Goal: Task Accomplishment & Management: Complete application form

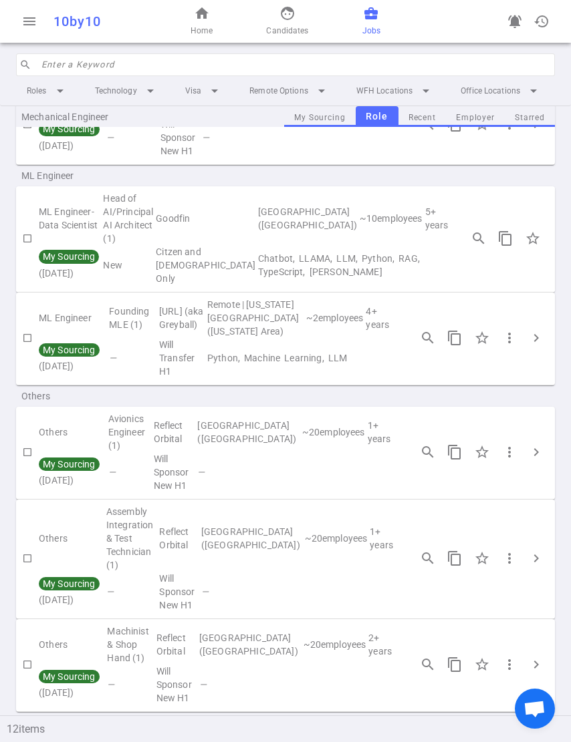
scroll to position [601, 0]
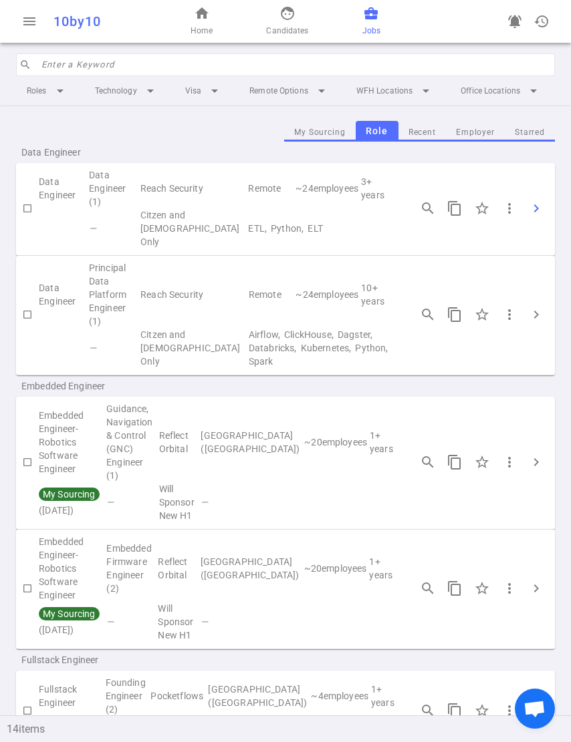
click at [528, 205] on span "chevron_right" at bounding box center [536, 208] width 16 height 16
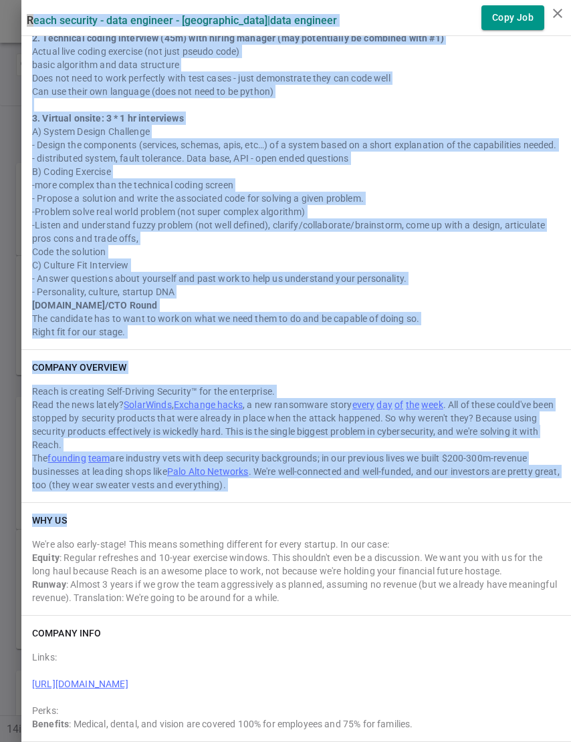
scroll to position [1498, 0]
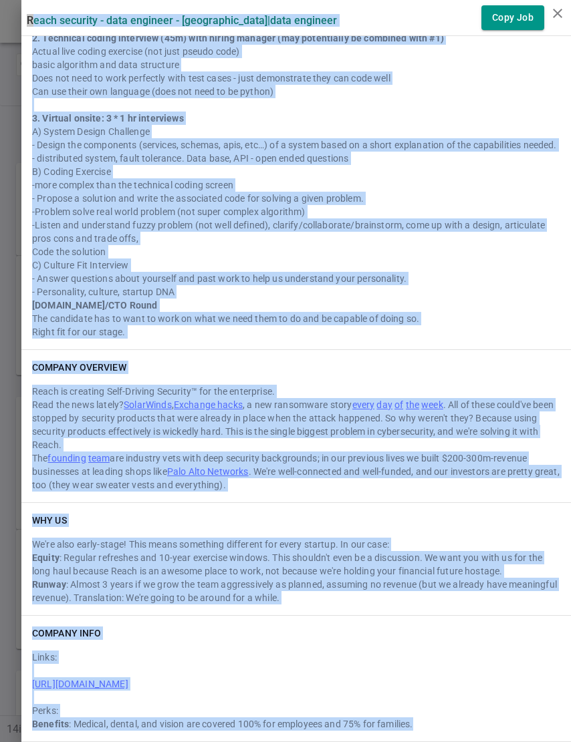
drag, startPoint x: 13, startPoint y: 13, endPoint x: 430, endPoint y: 719, distance: 819.7
copy div "Reach Security - Data Engineer - Sunnyvale | Data Engineer Copy Job Summary Dat…"
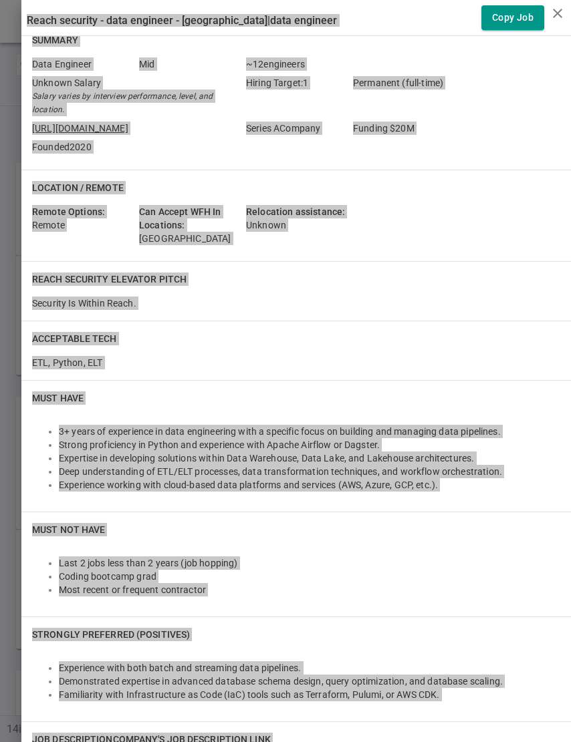
scroll to position [0, 0]
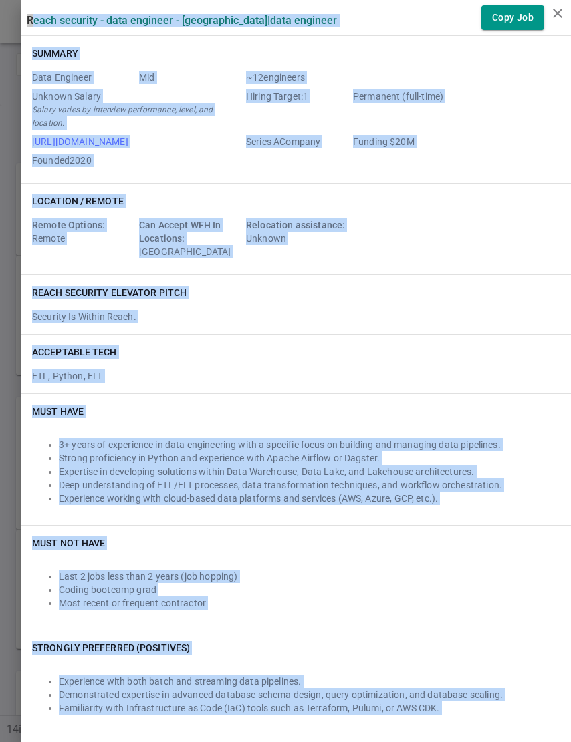
click at [381, 208] on div "Location / Remote Remote Options: Remote Can Accept WFH In Locations: United St…" at bounding box center [295, 229] width 549 height 91
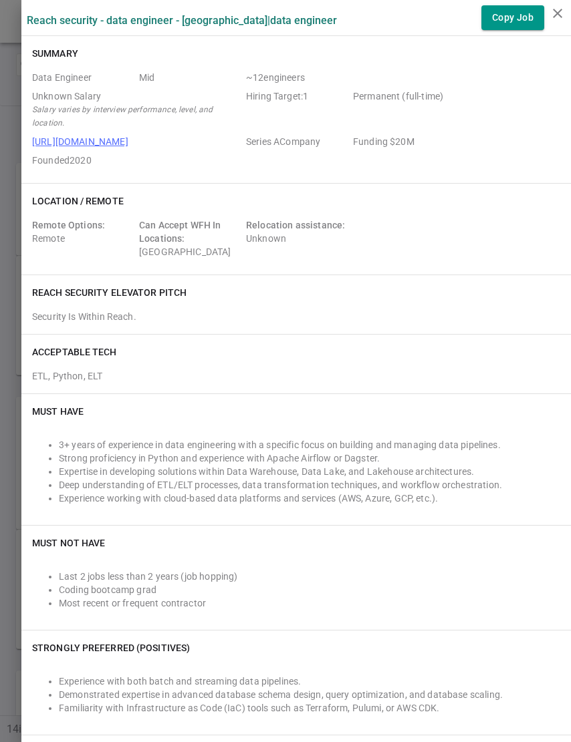
click at [553, 14] on icon "close" at bounding box center [557, 13] width 16 height 16
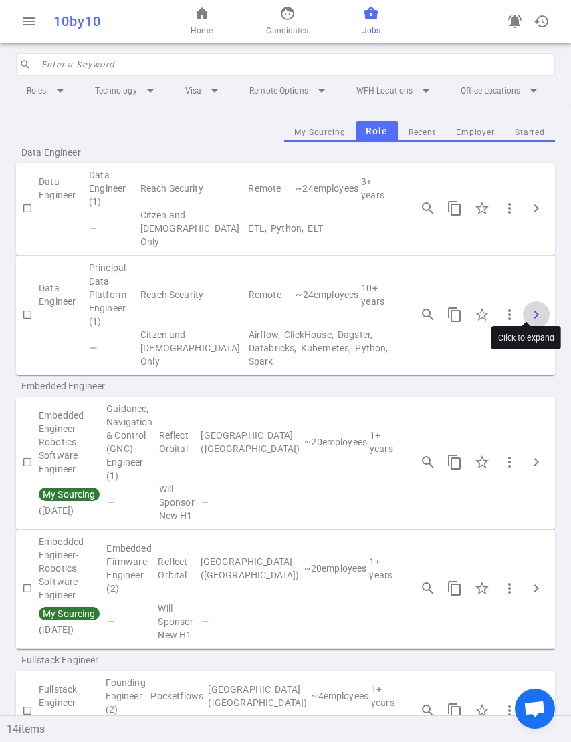
click at [522, 301] on button "chevron_right" at bounding box center [535, 314] width 27 height 27
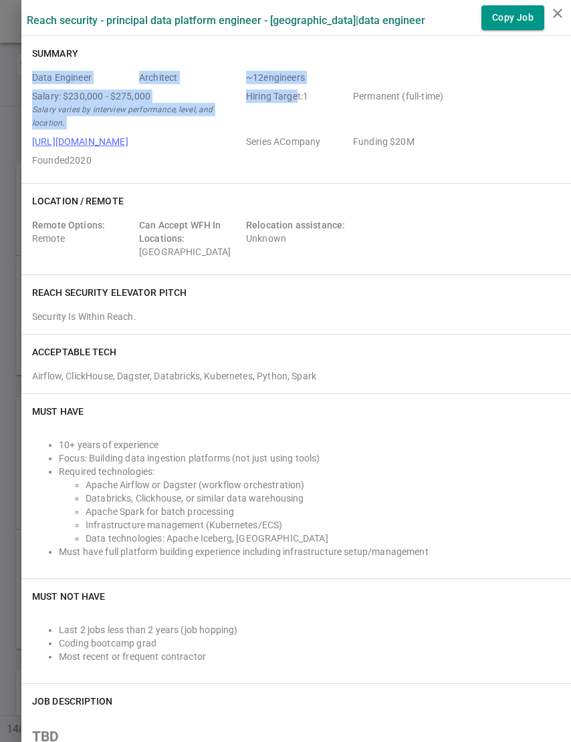
drag, startPoint x: 22, startPoint y: 73, endPoint x: 141, endPoint y: 60, distance: 119.7
click at [282, 104] on div "Data Engineer Architect ~ 12 engineers Salary: $230,000 - $275,000 Salary varie…" at bounding box center [296, 122] width 528 height 102
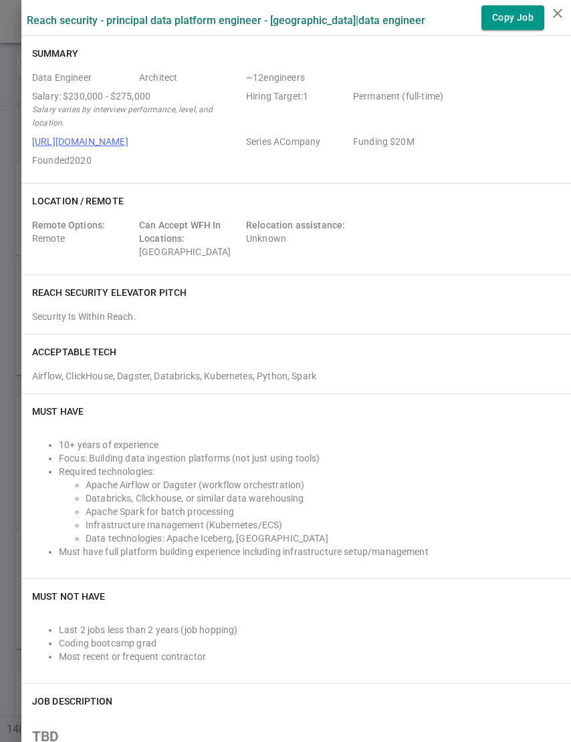
drag, startPoint x: 91, startPoint y: 37, endPoint x: 33, endPoint y: 25, distance: 59.5
click at [90, 37] on div "Summary Data Engineer Architect ~ 12 engineers Salary: $230,000 - $275,000 Sala…" at bounding box center [295, 109] width 549 height 147
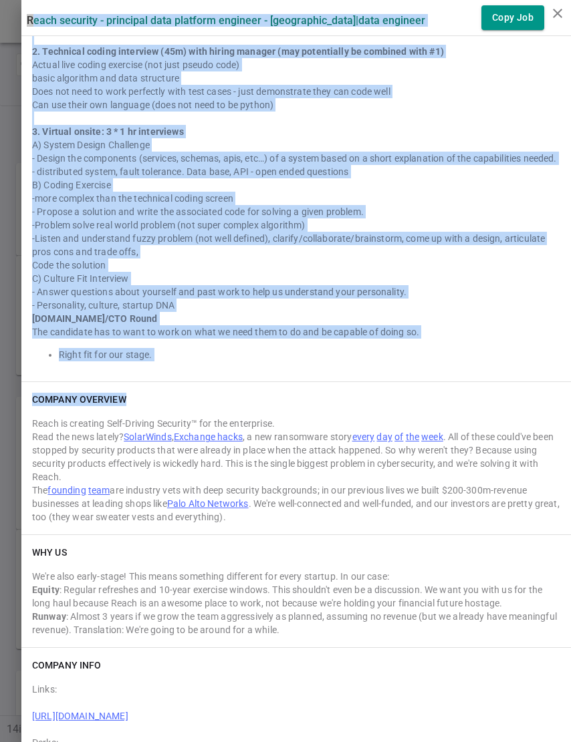
scroll to position [893, 0]
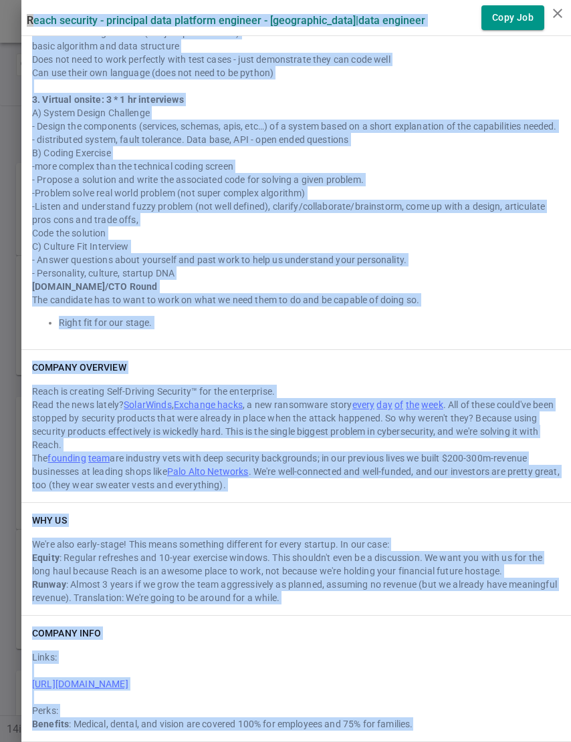
drag, startPoint x: 16, startPoint y: 15, endPoint x: 458, endPoint y: 727, distance: 838.3
copy div "Reach Security - Principal Data Platform Engineer - Sunnyvale | Data Engineer C…"
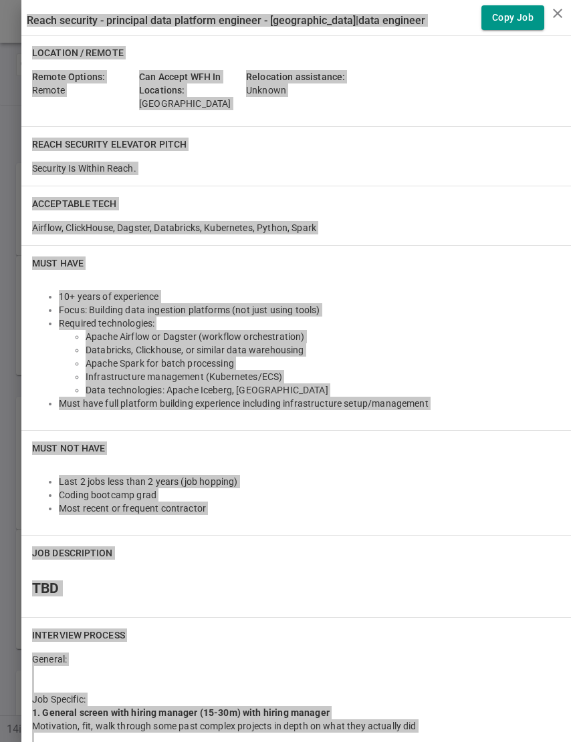
scroll to position [0, 0]
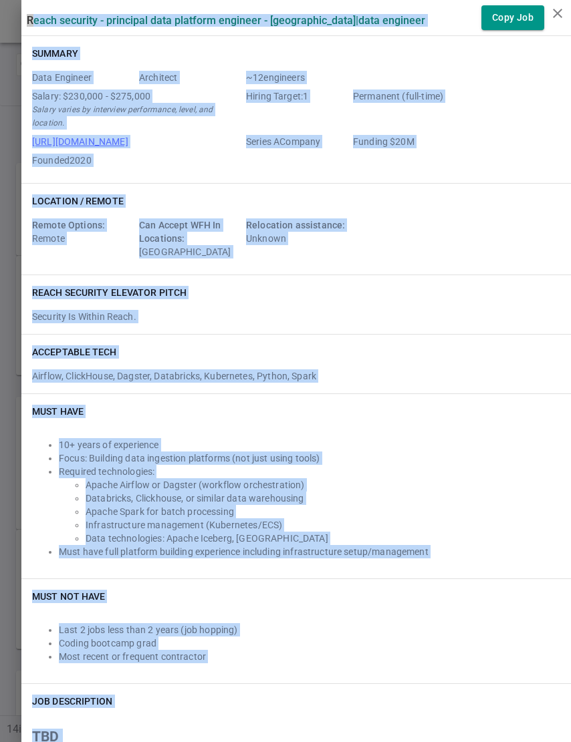
click at [374, 228] on div "Remote Options: Remote Can Accept WFH In Locations: United States Relocation as…" at bounding box center [296, 240] width 528 height 45
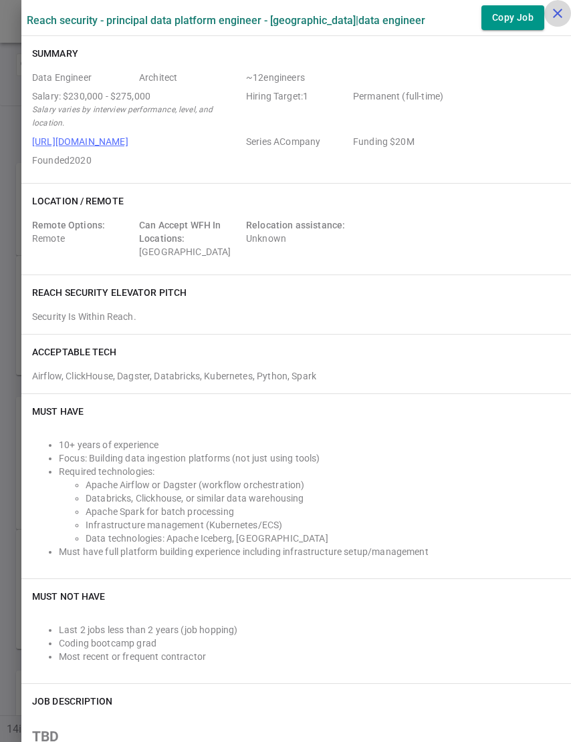
click at [554, 12] on icon "close" at bounding box center [557, 13] width 16 height 16
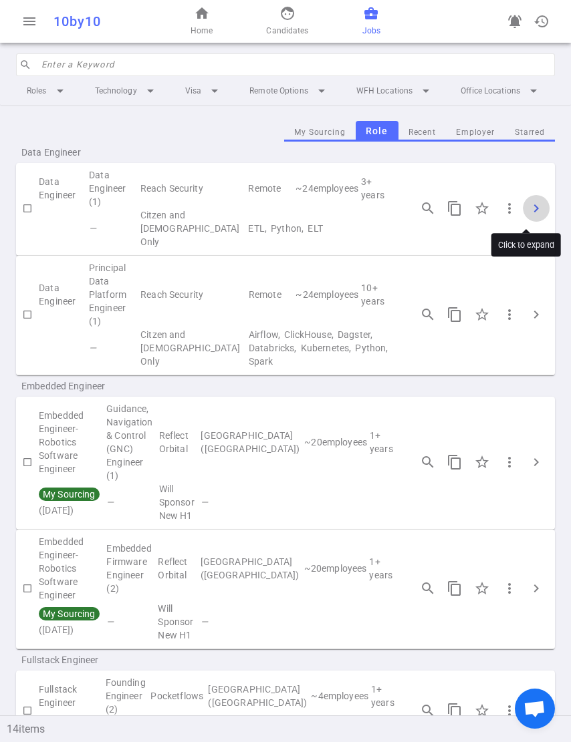
click at [528, 206] on span "chevron_right" at bounding box center [536, 208] width 16 height 16
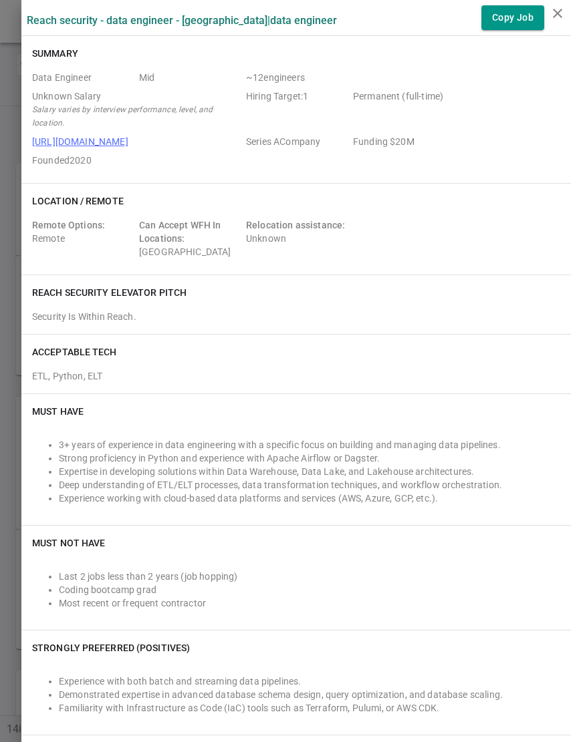
click at [466, 376] on div "ETL, Python, ELT" at bounding box center [296, 373] width 528 height 19
click at [400, 308] on div "Security Is Within Reach." at bounding box center [296, 314] width 528 height 19
click at [555, 12] on icon "close" at bounding box center [557, 13] width 16 height 16
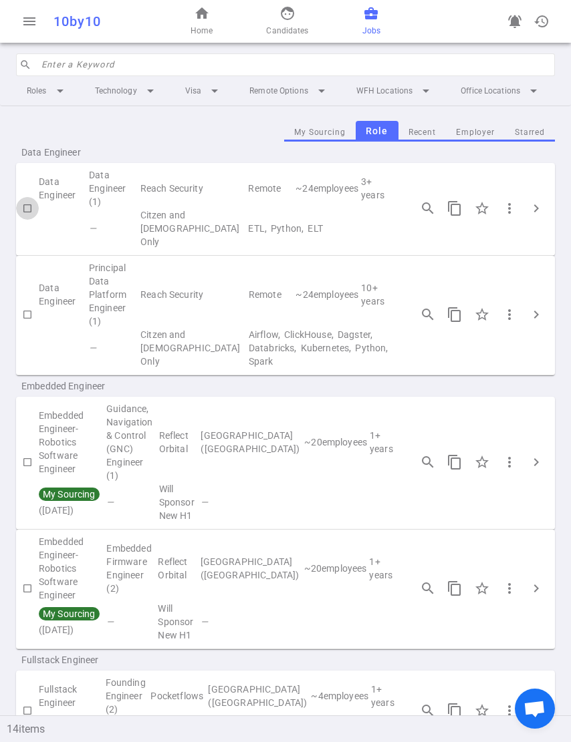
click at [29, 209] on input "checkbox" at bounding box center [27, 208] width 23 height 23
checkbox input "true"
click at [31, 303] on input "checkbox" at bounding box center [27, 314] width 23 height 23
checkbox input "true"
click at [295, 140] on button "My Sourcing" at bounding box center [319, 133] width 71 height 18
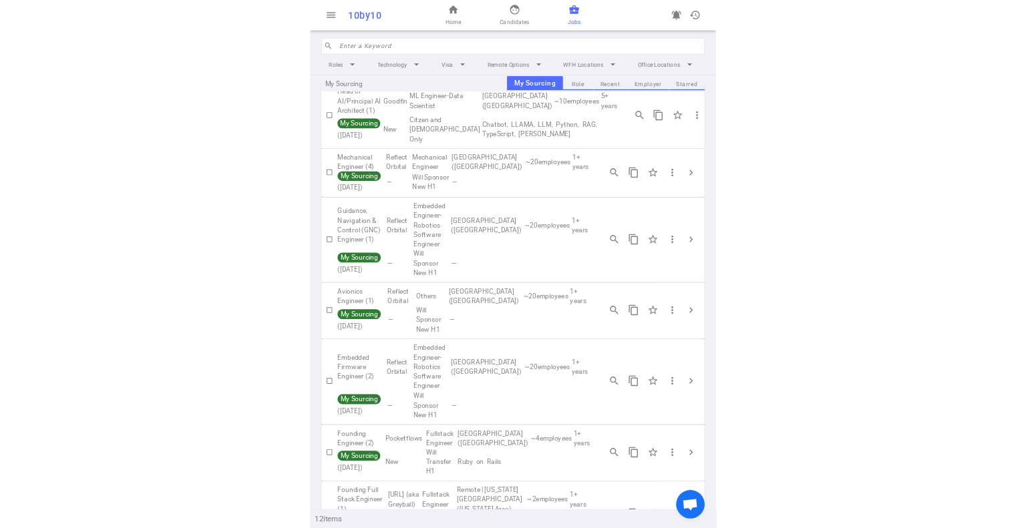
scroll to position [47, 0]
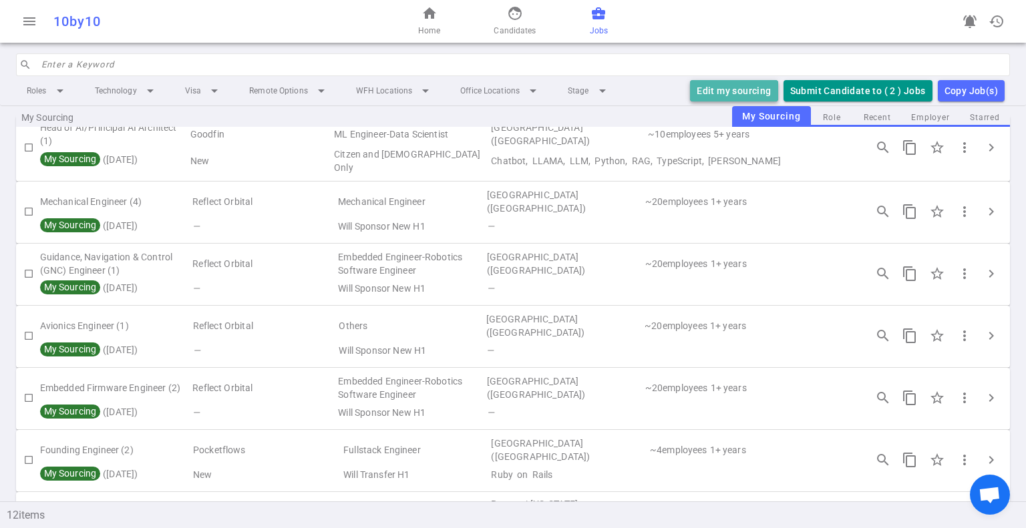
click at [570, 90] on button "Edit my sourcing" at bounding box center [734, 91] width 88 height 22
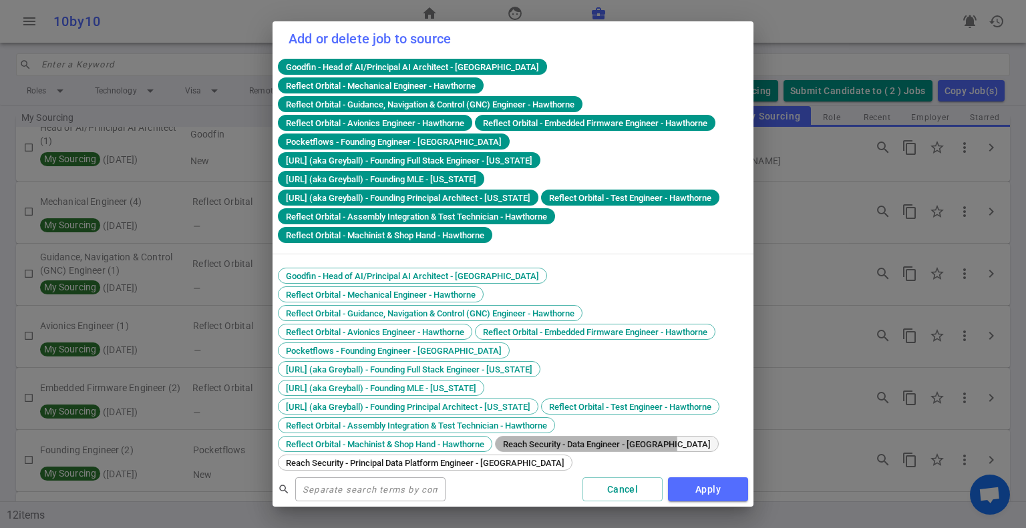
click at [539, 440] on span "Reach Security - Data Engineer - [GEOGRAPHIC_DATA]" at bounding box center [606, 445] width 217 height 10
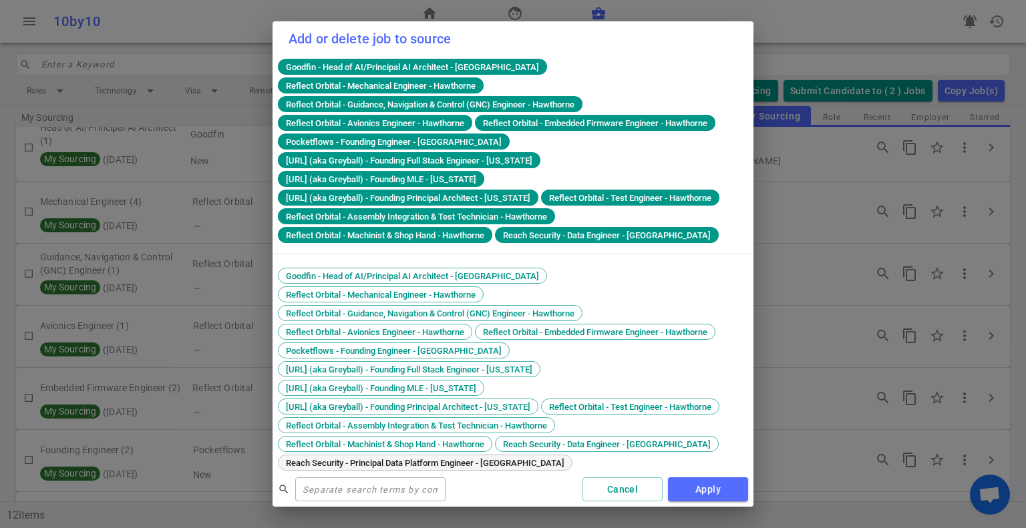
click at [494, 458] on span "Reach Security - Principal Data Platform Engineer - [GEOGRAPHIC_DATA]" at bounding box center [425, 463] width 288 height 10
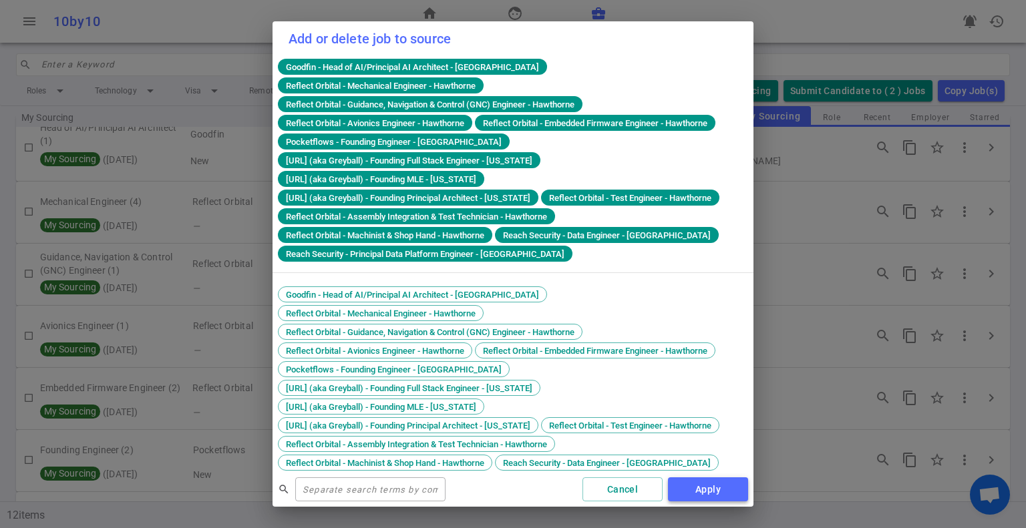
click at [570, 490] on button "Apply" at bounding box center [708, 490] width 80 height 25
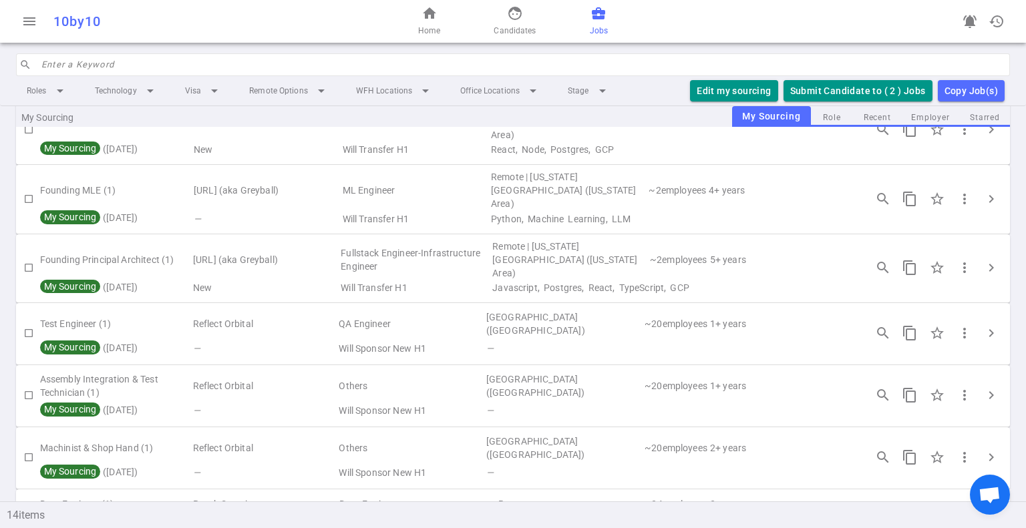
scroll to position [544, 0]
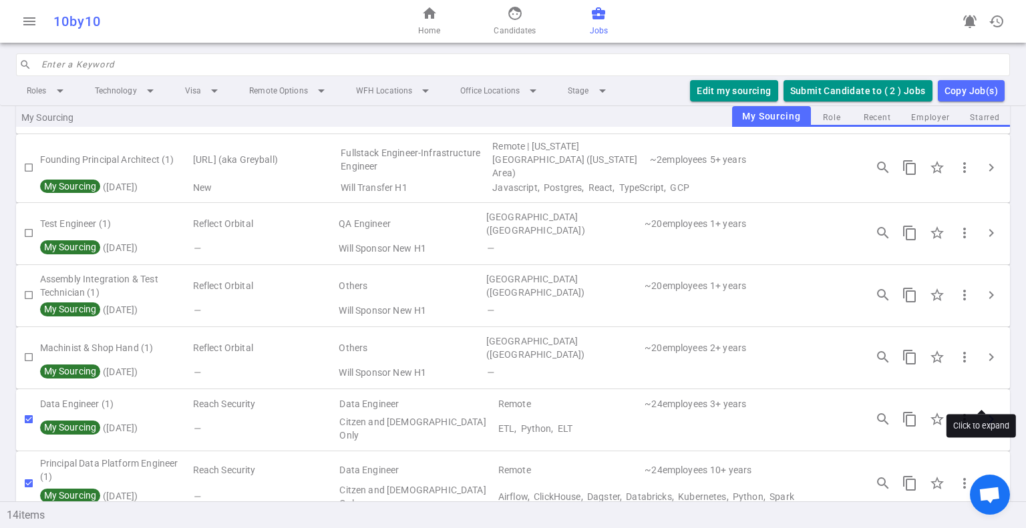
click at [570, 412] on span "chevron_right" at bounding box center [991, 420] width 16 height 16
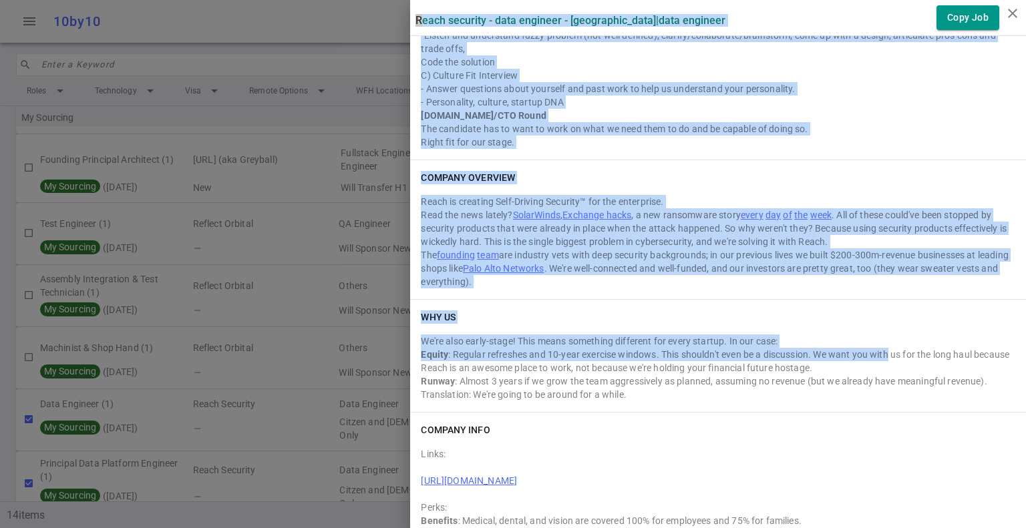
scroll to position [1627, 0]
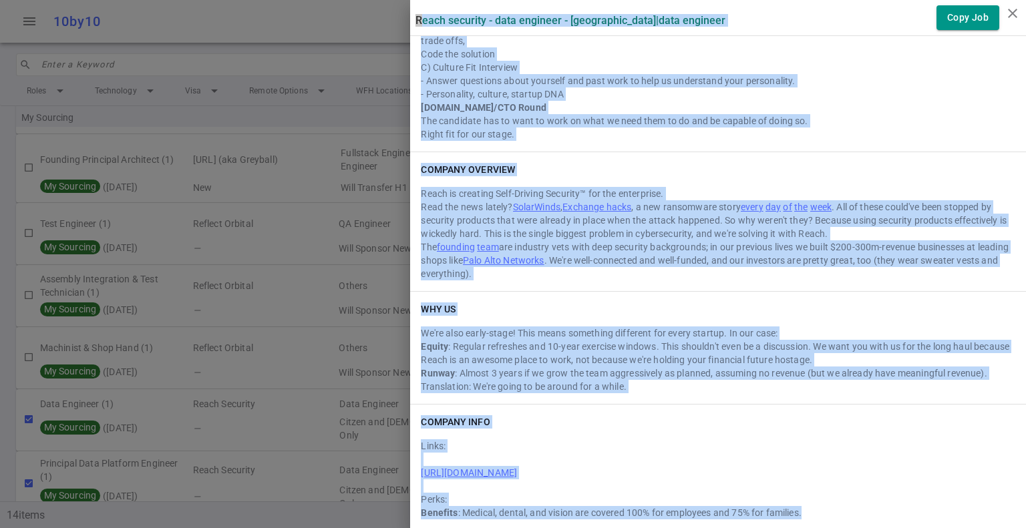
drag, startPoint x: 406, startPoint y: 15, endPoint x: 933, endPoint y: 507, distance: 720.4
copy div "Reach Security - Data Engineer - Sunnyvale | Data Engineer Copy Job Summary Dat…"
click at [570, 12] on icon "close" at bounding box center [1013, 13] width 16 height 16
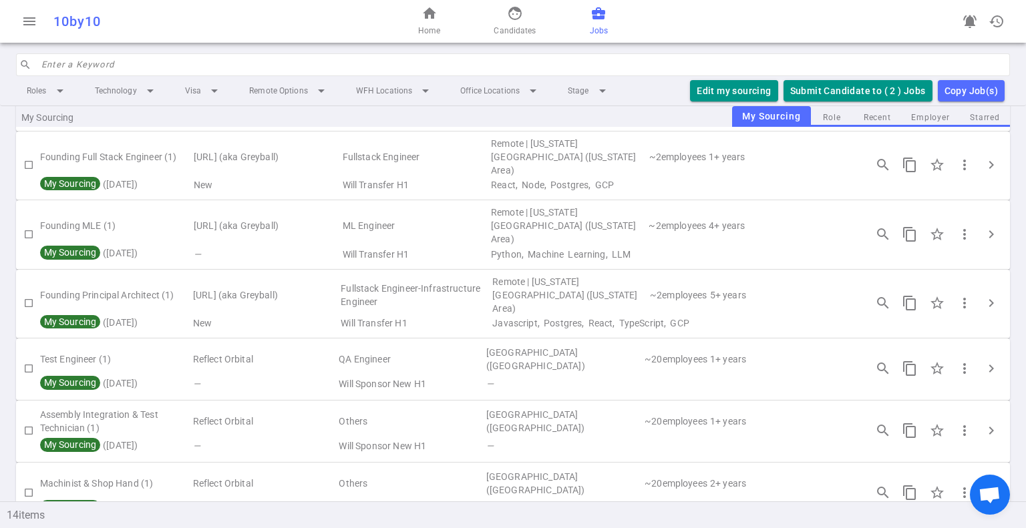
scroll to position [544, 0]
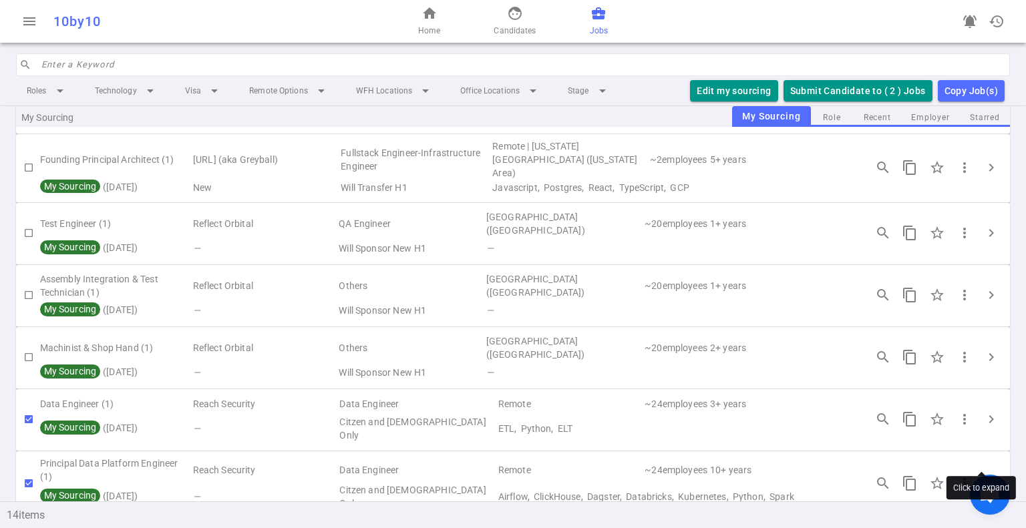
click at [570, 476] on span "chevron_right" at bounding box center [991, 484] width 16 height 16
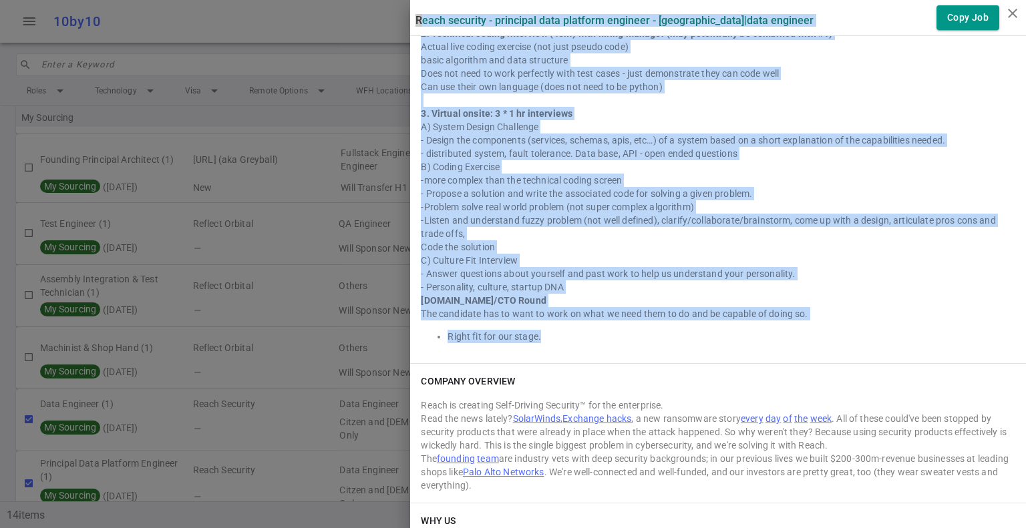
scroll to position [1048, 0]
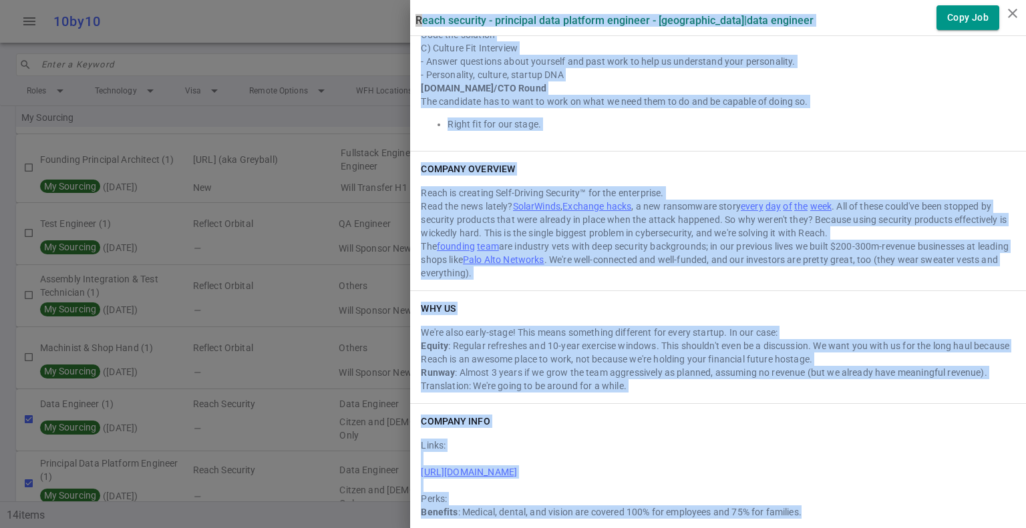
drag, startPoint x: 406, startPoint y: 14, endPoint x: 891, endPoint y: 525, distance: 704.6
copy div "Reach Security - Principal Data Platform Engineer - Sunnyvale | Data Engineer C…"
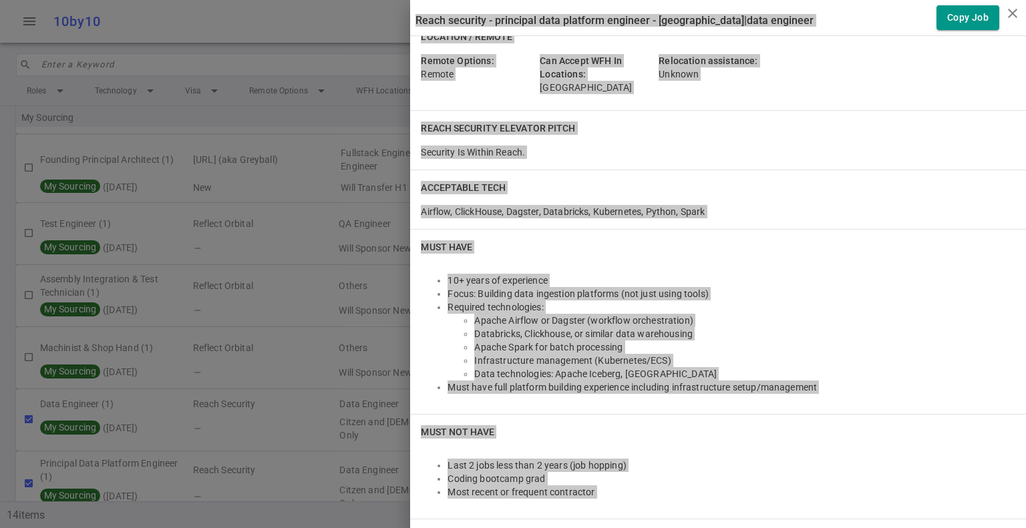
scroll to position [0, 0]
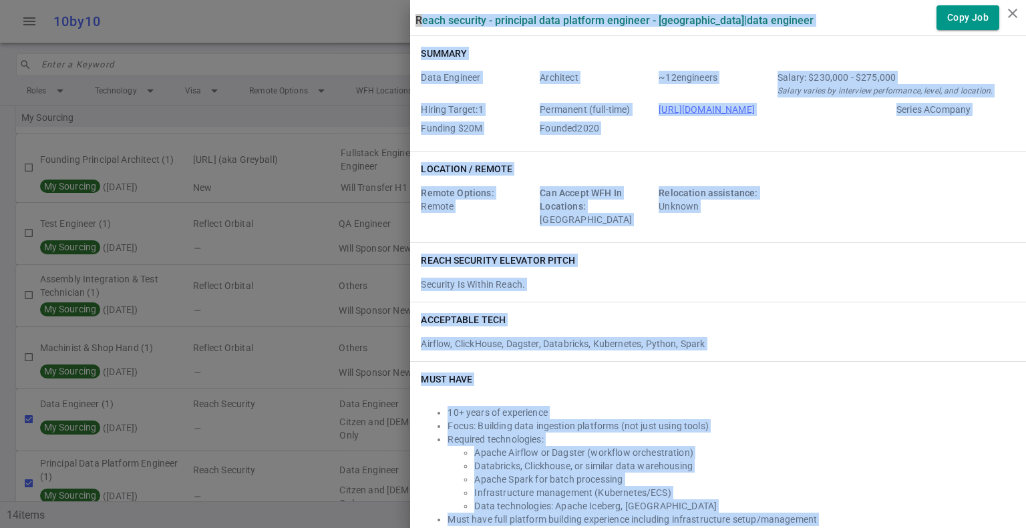
click at [570, 263] on div "Reach Security elevator pitch" at bounding box center [718, 260] width 595 height 13
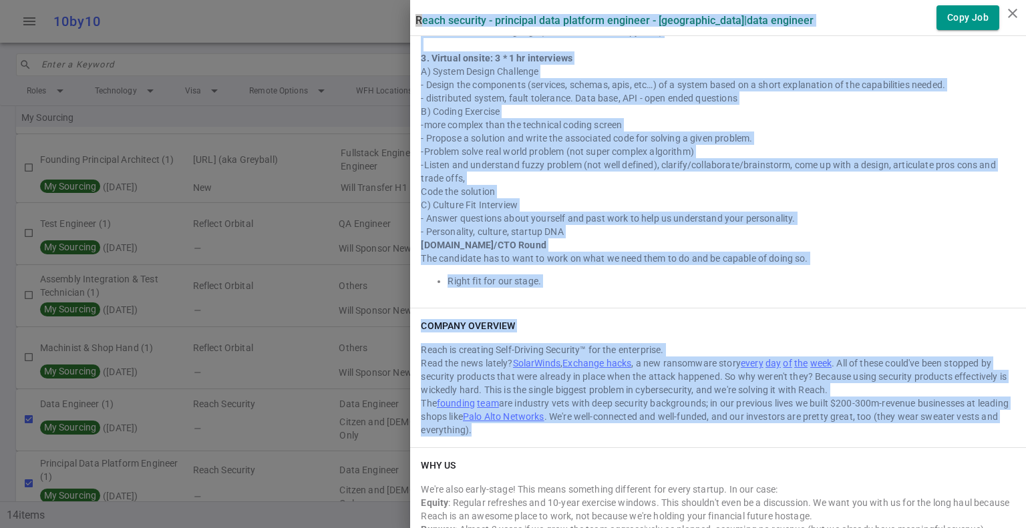
scroll to position [1048, 0]
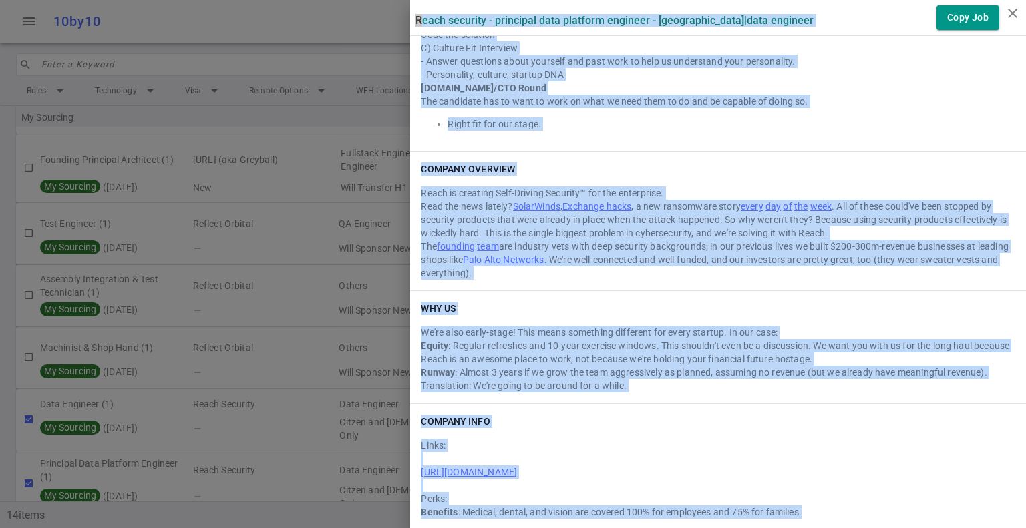
drag, startPoint x: 405, startPoint y: 15, endPoint x: 907, endPoint y: 516, distance: 709.1
copy div "Reach Security - Principal Data Platform Engineer - Sunnyvale | Data Engineer C…"
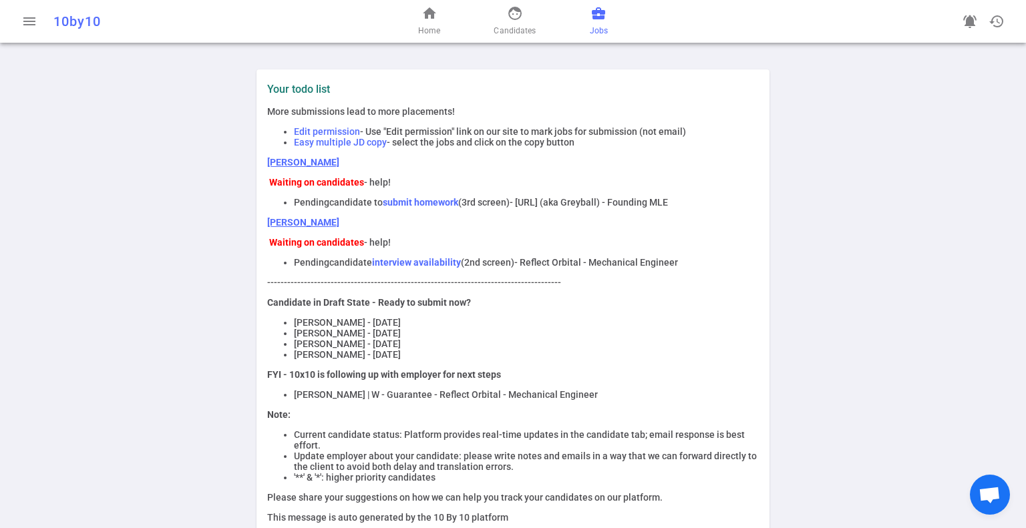
click at [599, 14] on span "business_center" at bounding box center [599, 13] width 16 height 16
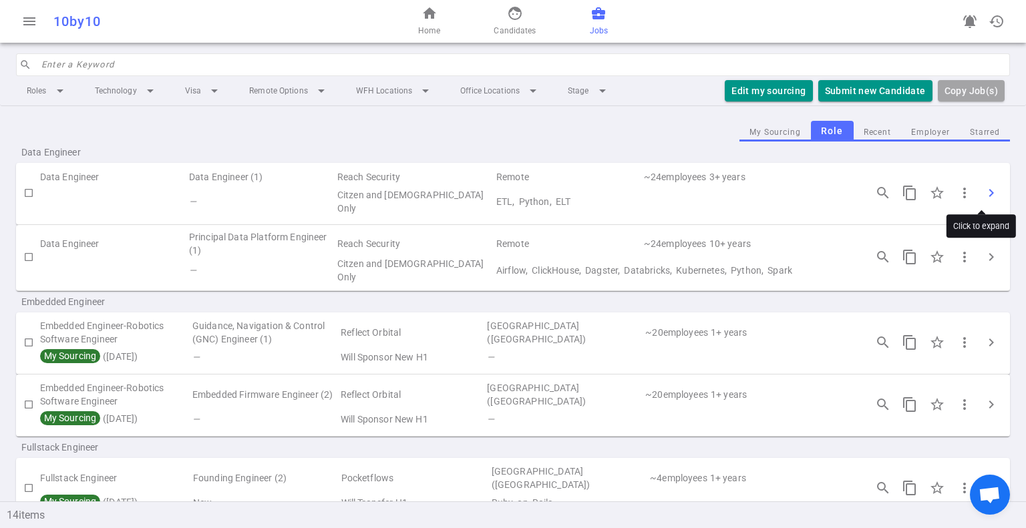
click at [983, 189] on span "chevron_right" at bounding box center [991, 193] width 16 height 16
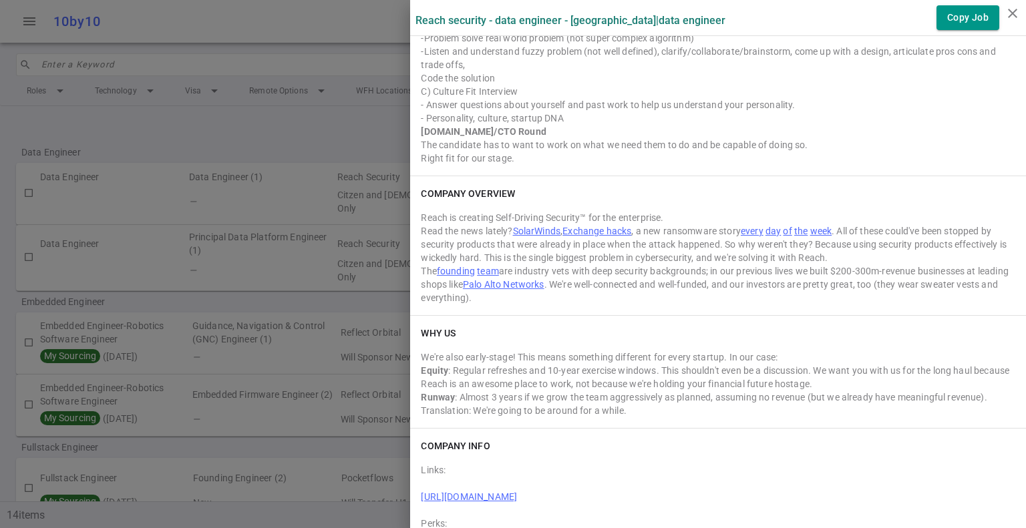
scroll to position [1627, 0]
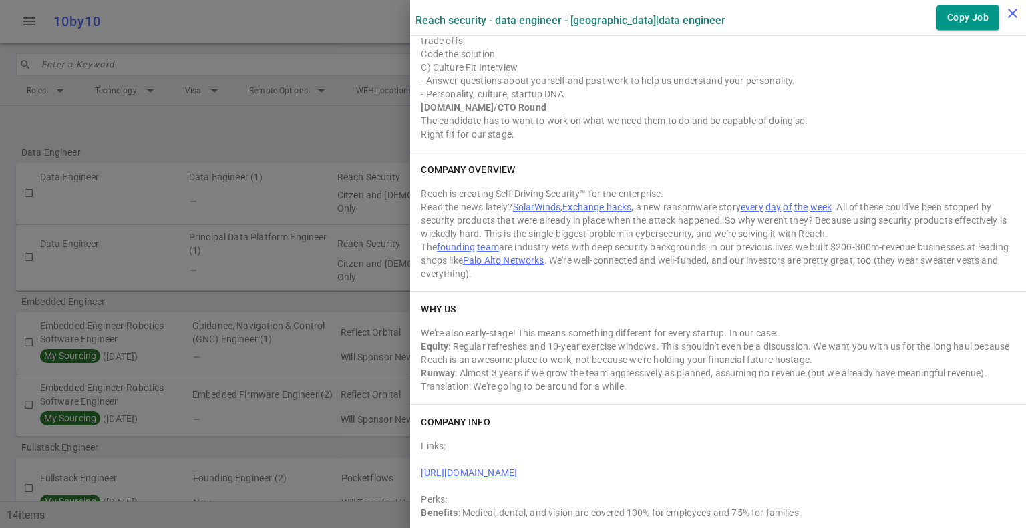
click at [1007, 15] on icon "close" at bounding box center [1013, 13] width 16 height 16
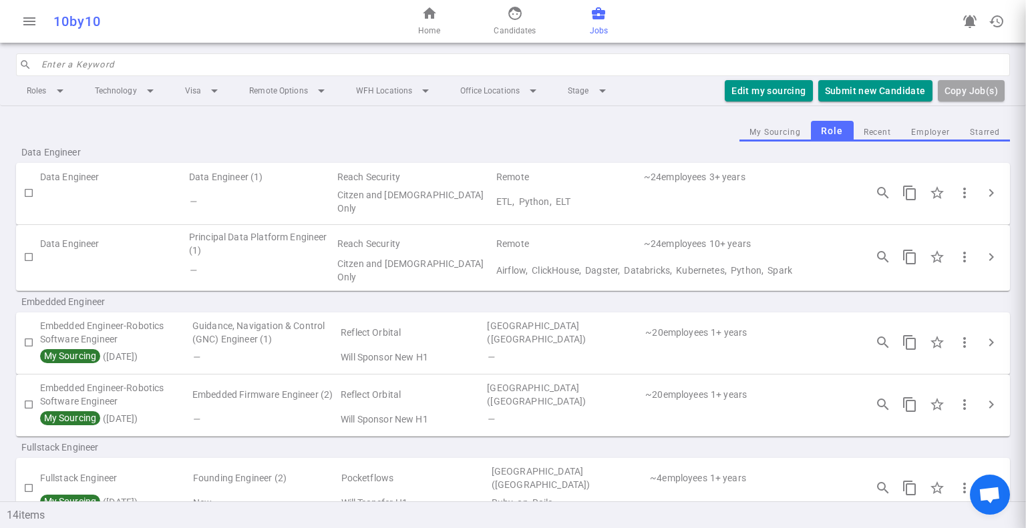
scroll to position [0, 0]
click at [30, 256] on input "checkbox" at bounding box center [28, 257] width 23 height 23
checkbox input "true"
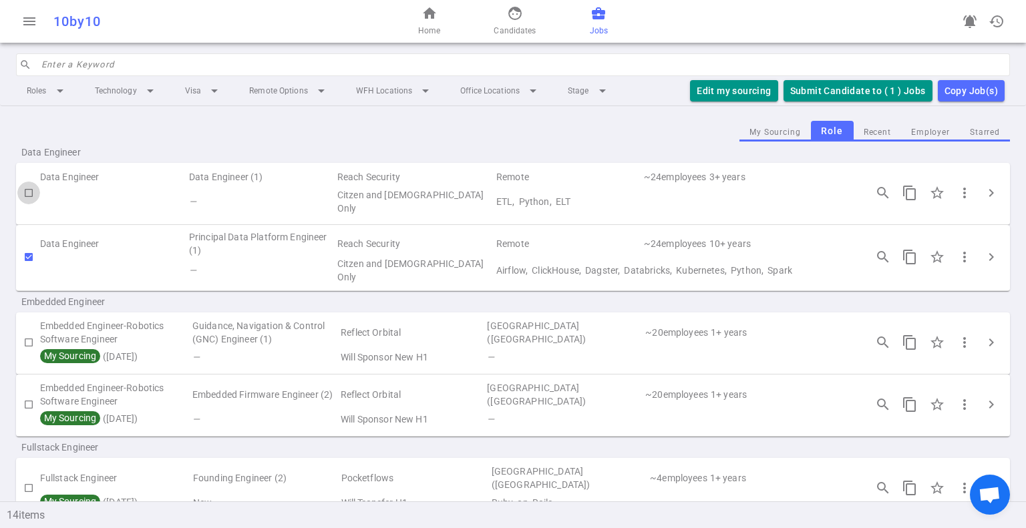
click at [28, 192] on input "checkbox" at bounding box center [28, 193] width 23 height 23
checkbox input "true"
click at [726, 90] on button "Edit my sourcing" at bounding box center [734, 91] width 88 height 22
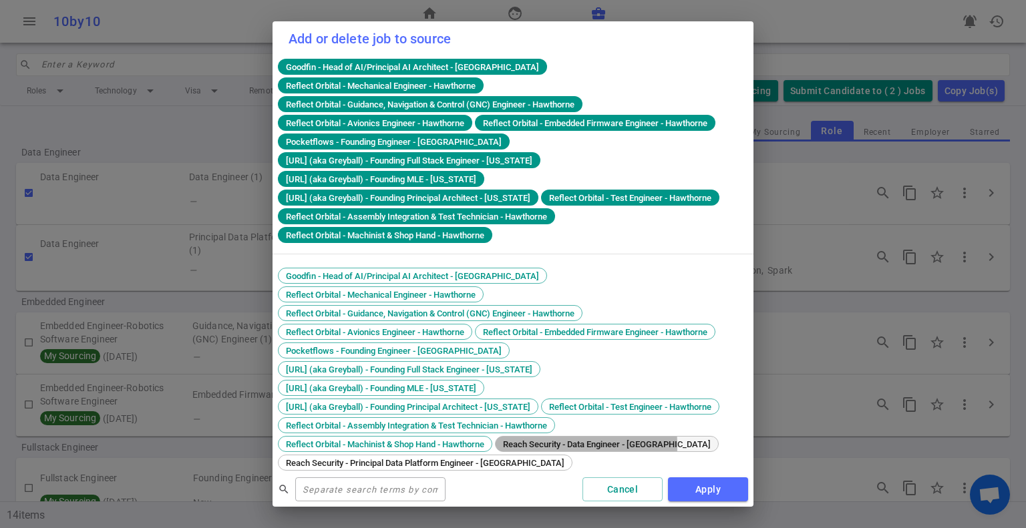
click at [524, 440] on span "Reach Security - Data Engineer - [GEOGRAPHIC_DATA]" at bounding box center [606, 445] width 217 height 10
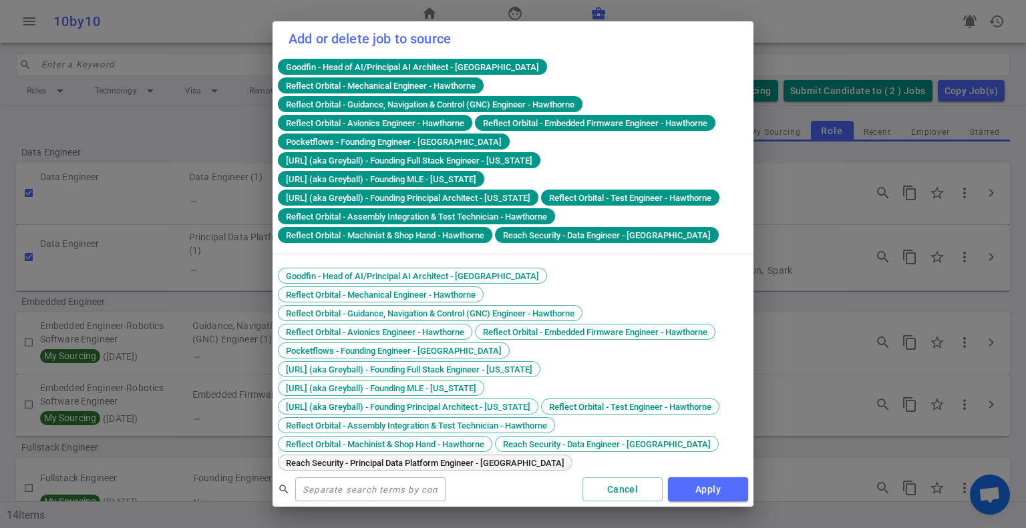
click at [494, 455] on div "Reach Security - Principal Data Platform Engineer - [GEOGRAPHIC_DATA]" at bounding box center [425, 463] width 295 height 16
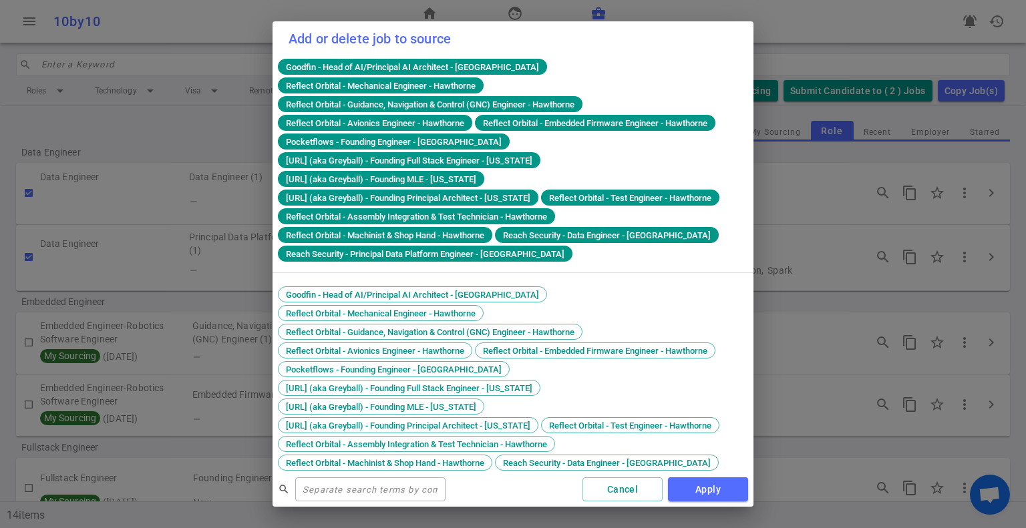
drag, startPoint x: 697, startPoint y: 483, endPoint x: 660, endPoint y: 400, distance: 90.6
click at [697, 483] on button "Apply" at bounding box center [708, 490] width 80 height 25
